Goal: Task Accomplishment & Management: Use online tool/utility

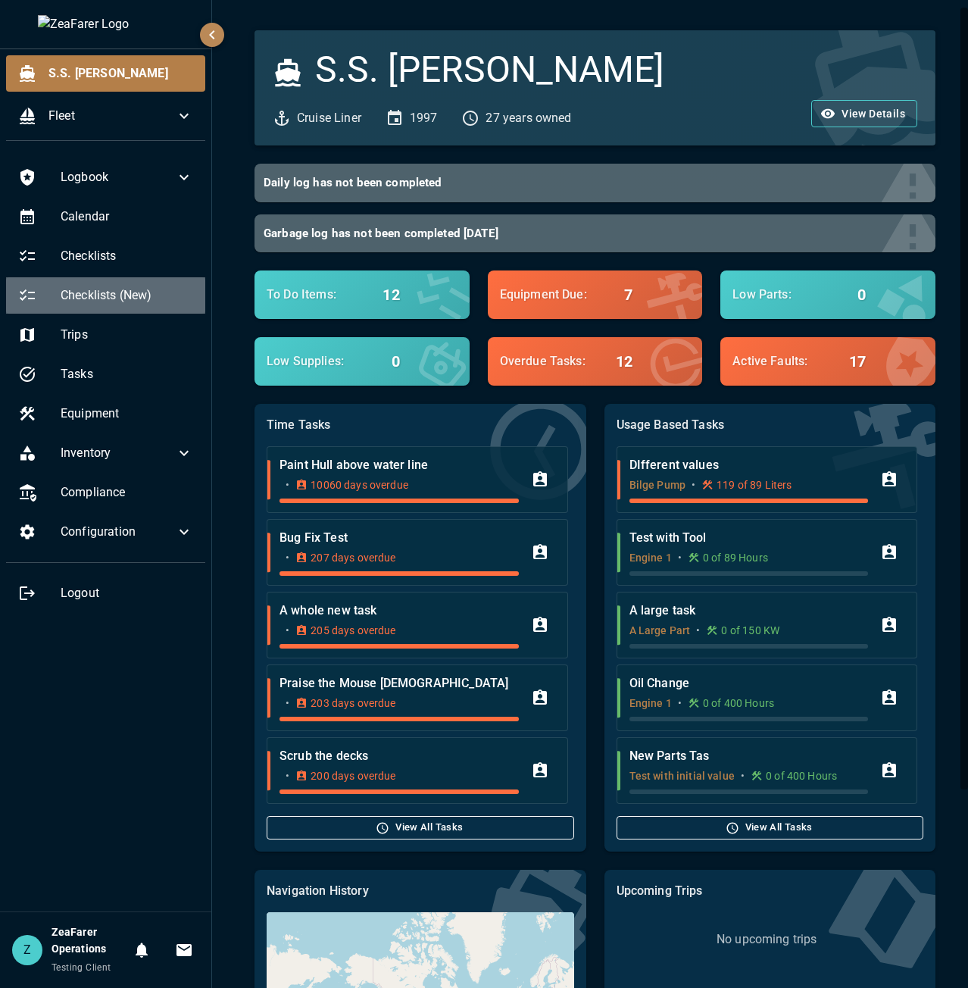
click at [114, 298] on span "Checklists (New)" at bounding box center [127, 295] width 133 height 18
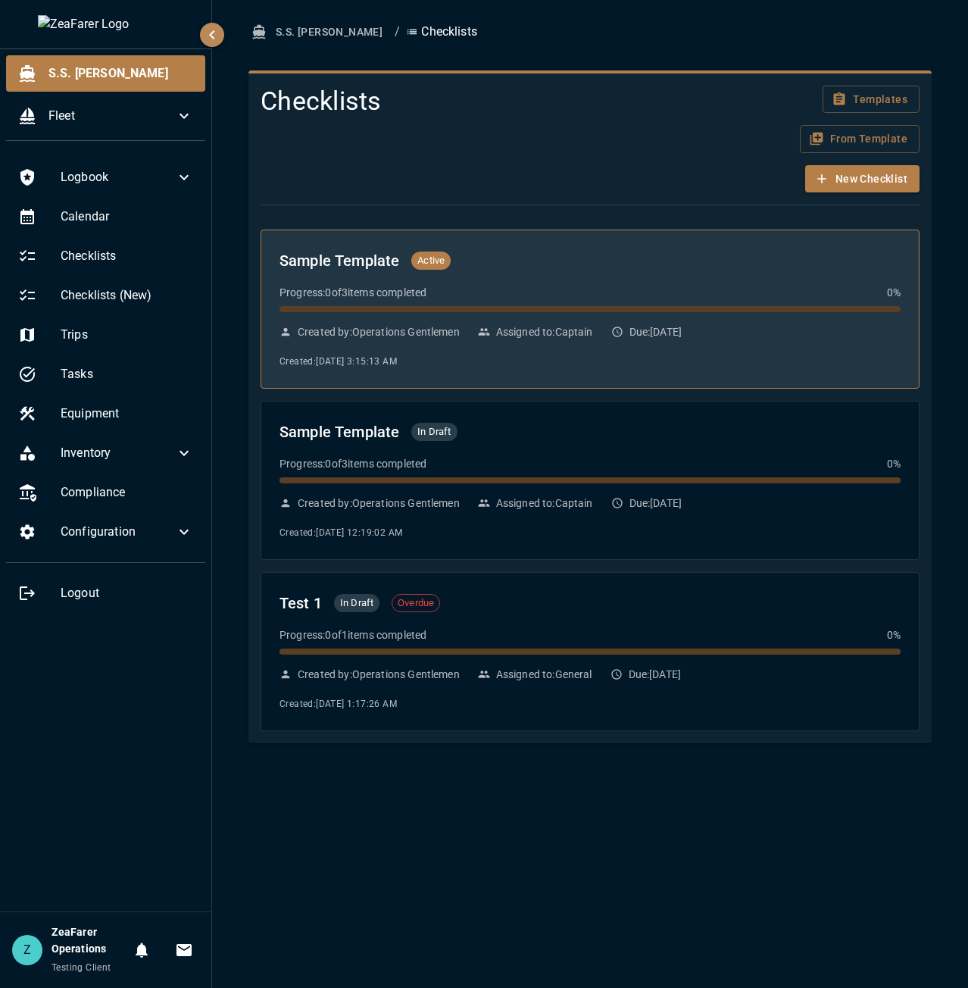
click at [564, 345] on div "Sample Template Active Progress: 0 of 3 items completed 0 % Created by: Operati…" at bounding box center [589, 308] width 621 height 121
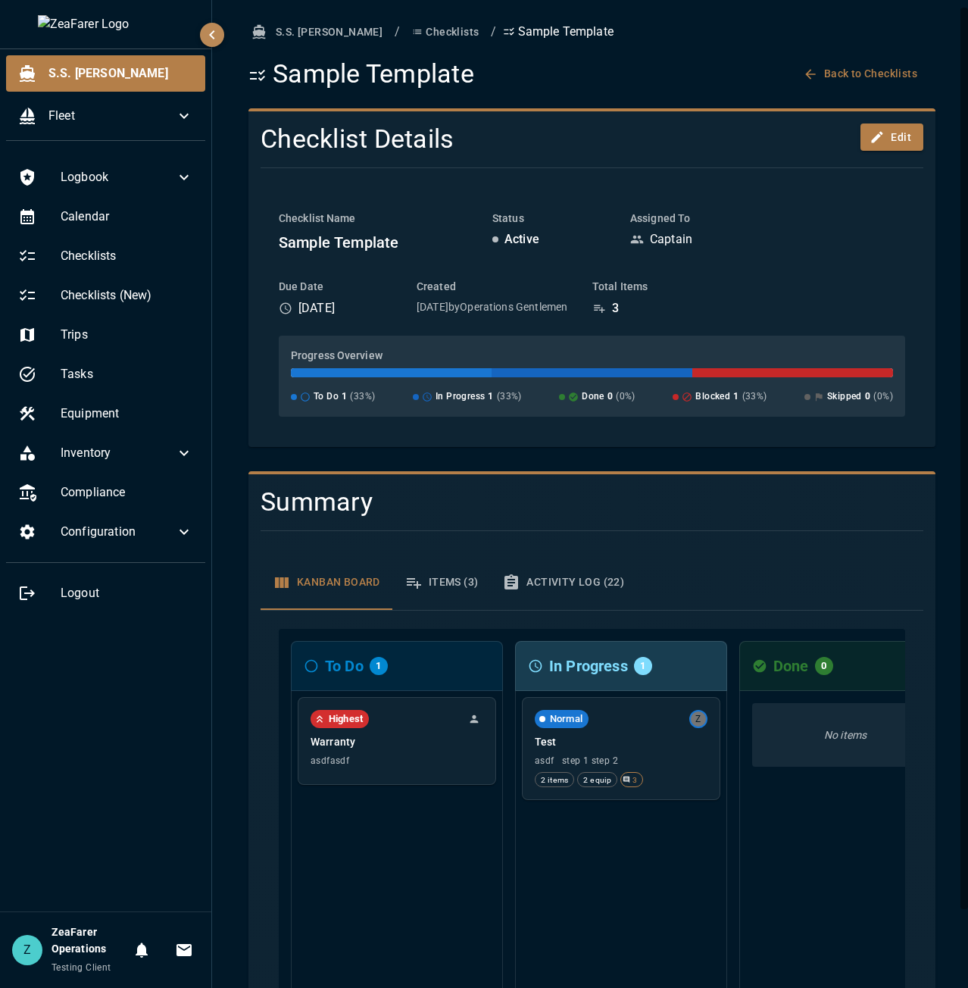
click at [406, 42] on button "Checklists" at bounding box center [445, 32] width 79 height 28
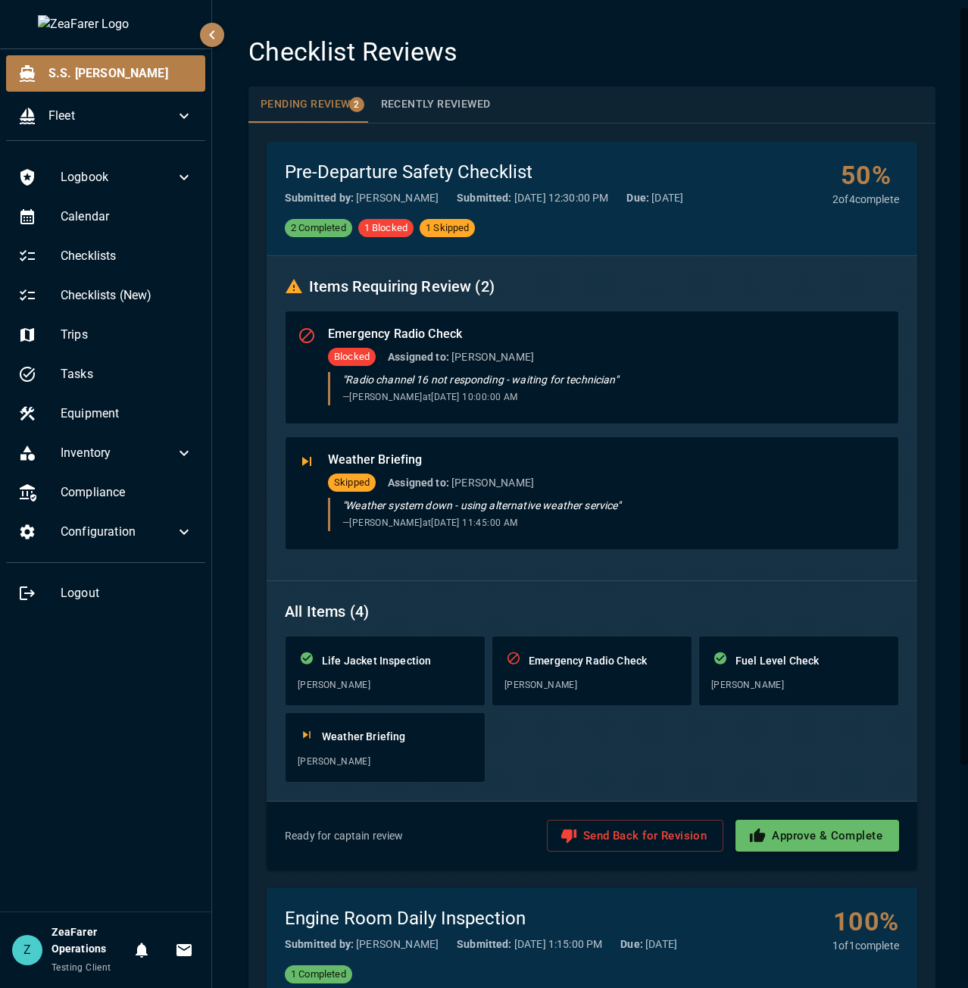
drag, startPoint x: 455, startPoint y: 518, endPoint x: 377, endPoint y: 600, distance: 113.0
click at [380, 597] on div "All Items ( 4 ) Life Jacket Inspection John Smith Emergency Radio Check Jane Do…" at bounding box center [592, 691] width 651 height 220
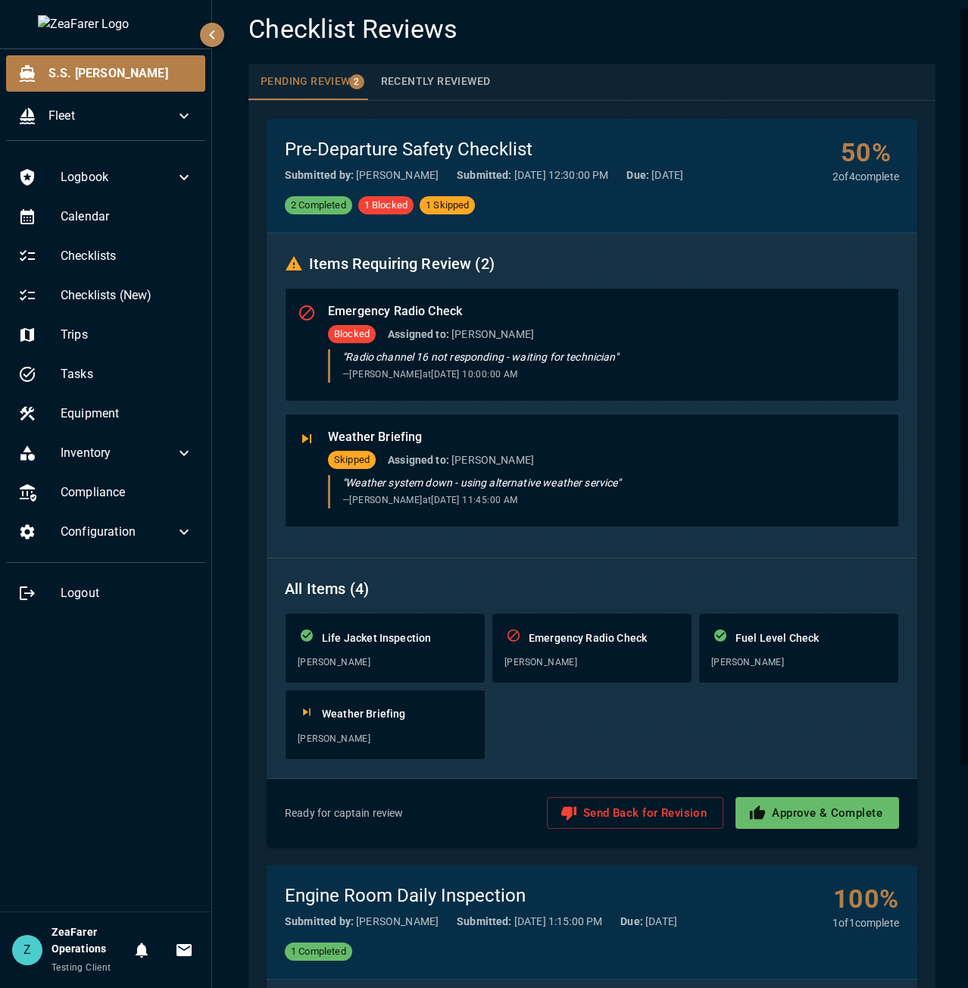
scroll to position [76, 0]
